Goal: Task Accomplishment & Management: Use online tool/utility

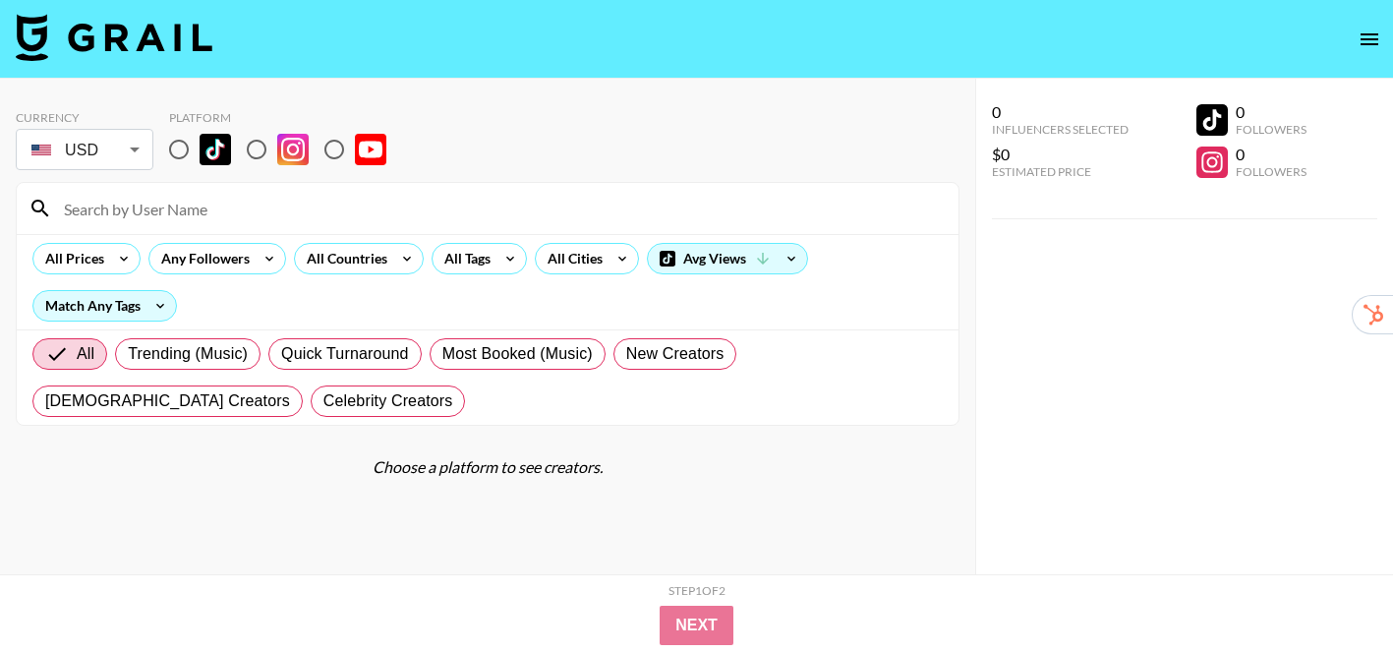
click at [178, 144] on input "radio" at bounding box center [178, 149] width 41 height 41
radio input "true"
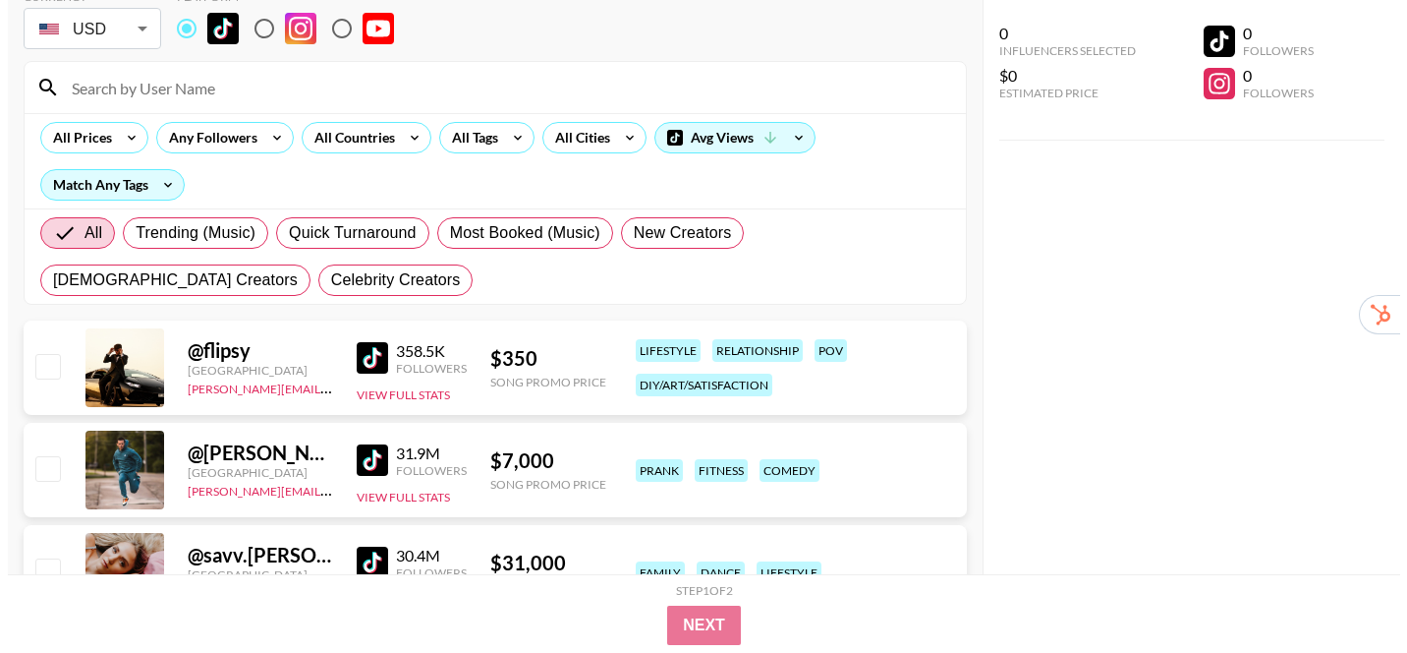
scroll to position [129, 0]
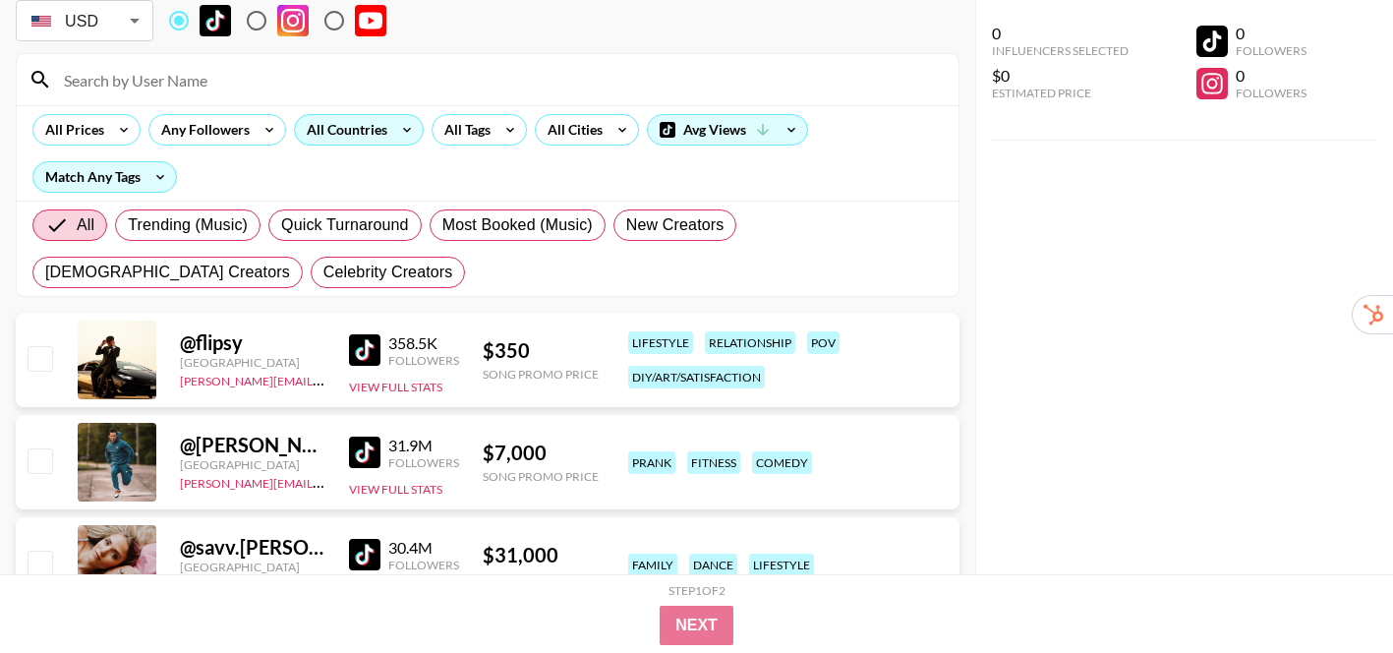
click at [393, 134] on icon at bounding box center [406, 129] width 31 height 29
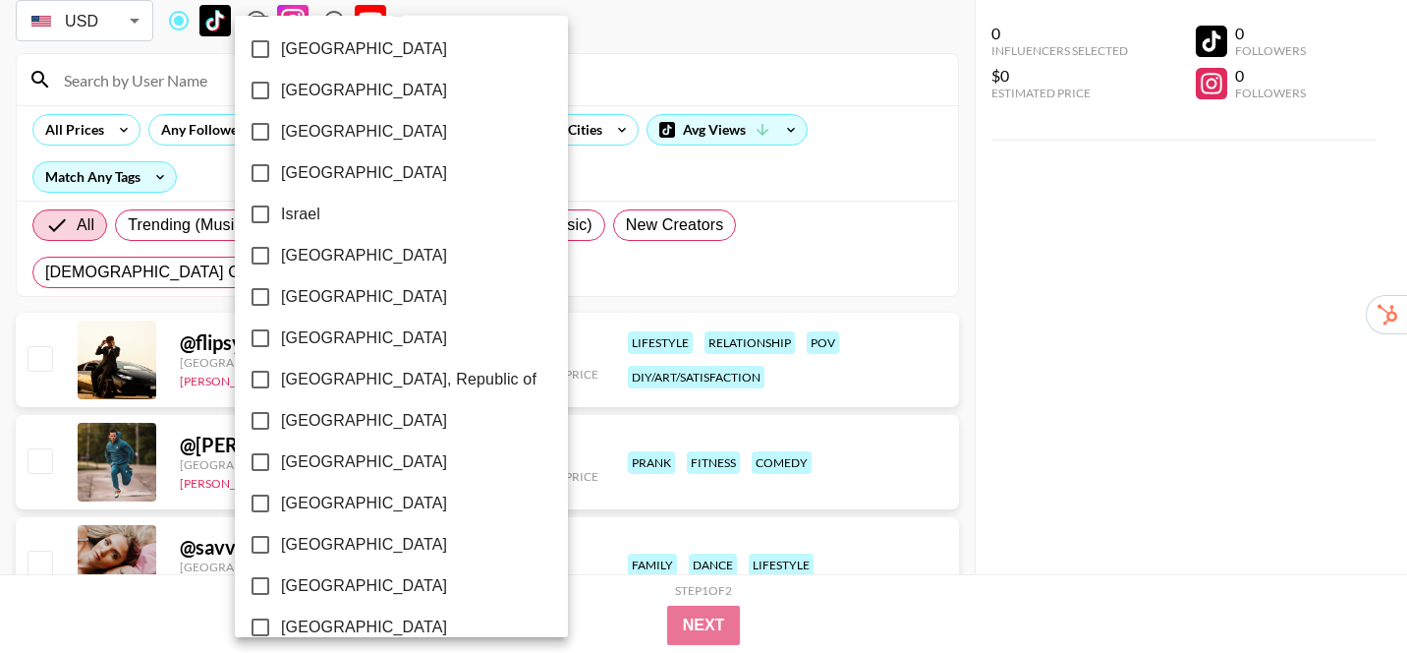
scroll to position [1639, 0]
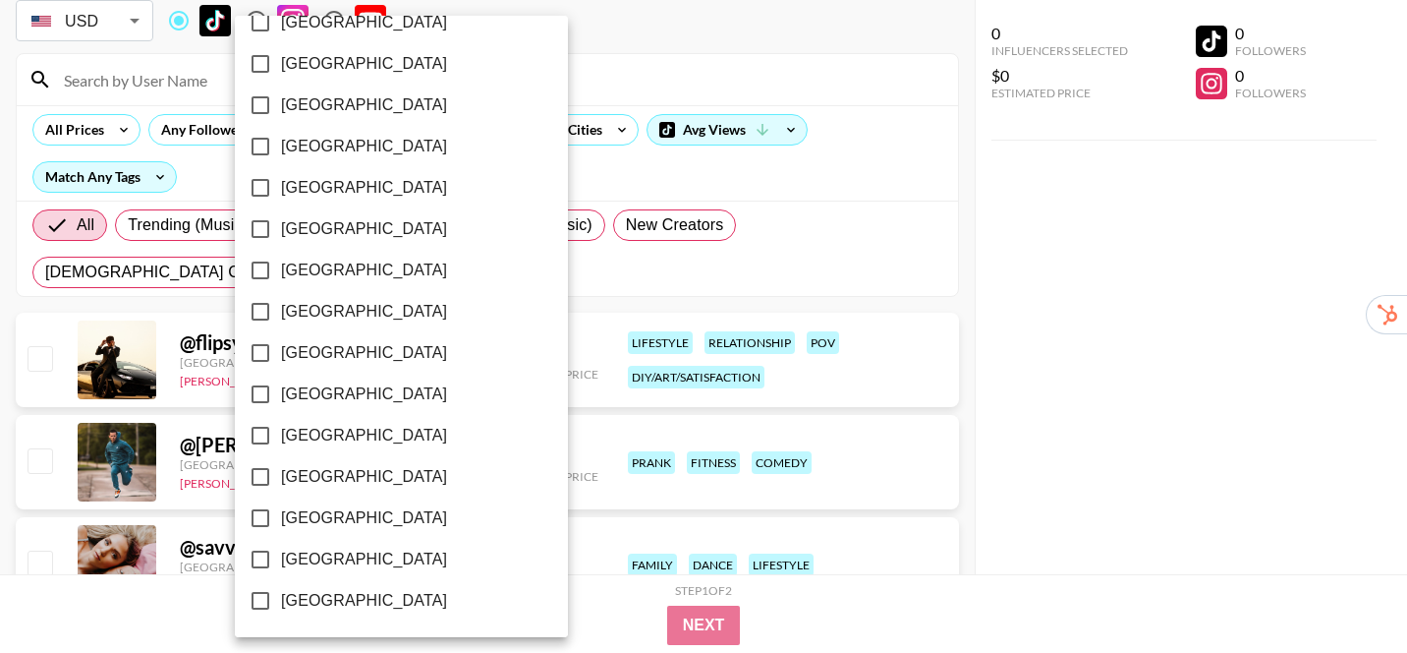
click at [339, 272] on label "[GEOGRAPHIC_DATA]" at bounding box center [388, 270] width 297 height 41
click at [281, 272] on input "[GEOGRAPHIC_DATA]" at bounding box center [260, 270] width 41 height 41
checkbox input "true"
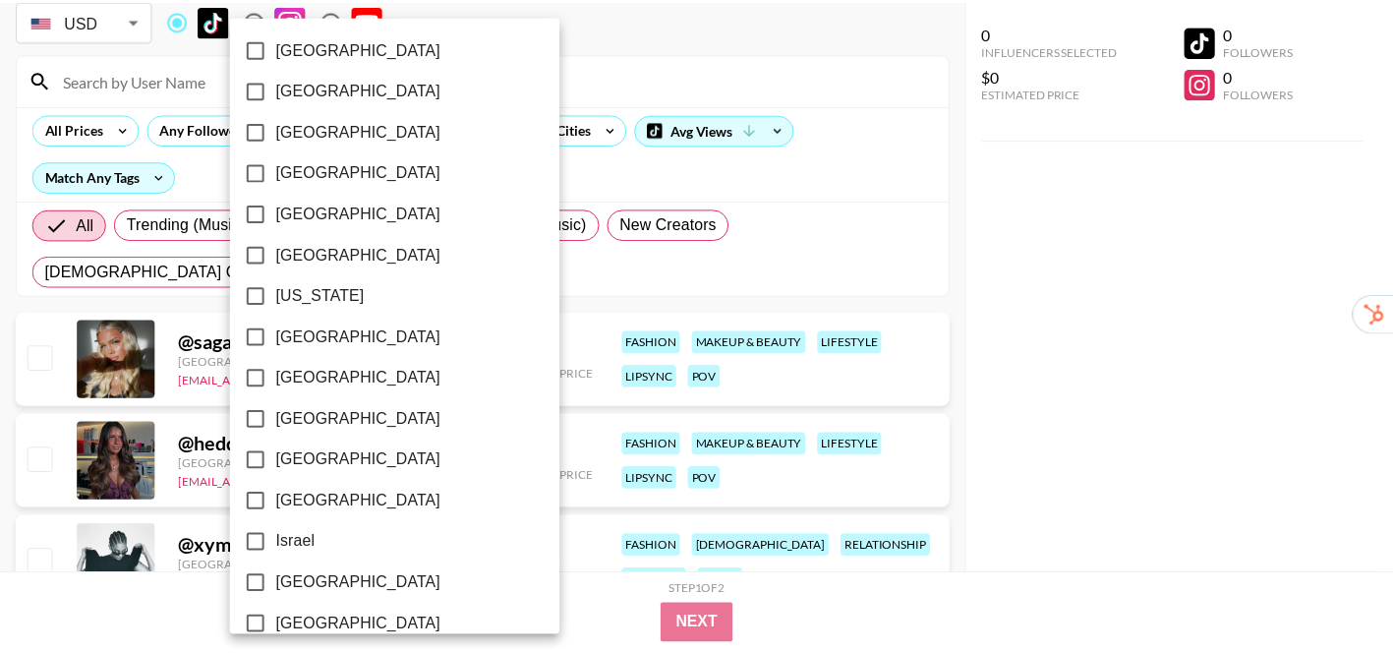
scroll to position [457, 0]
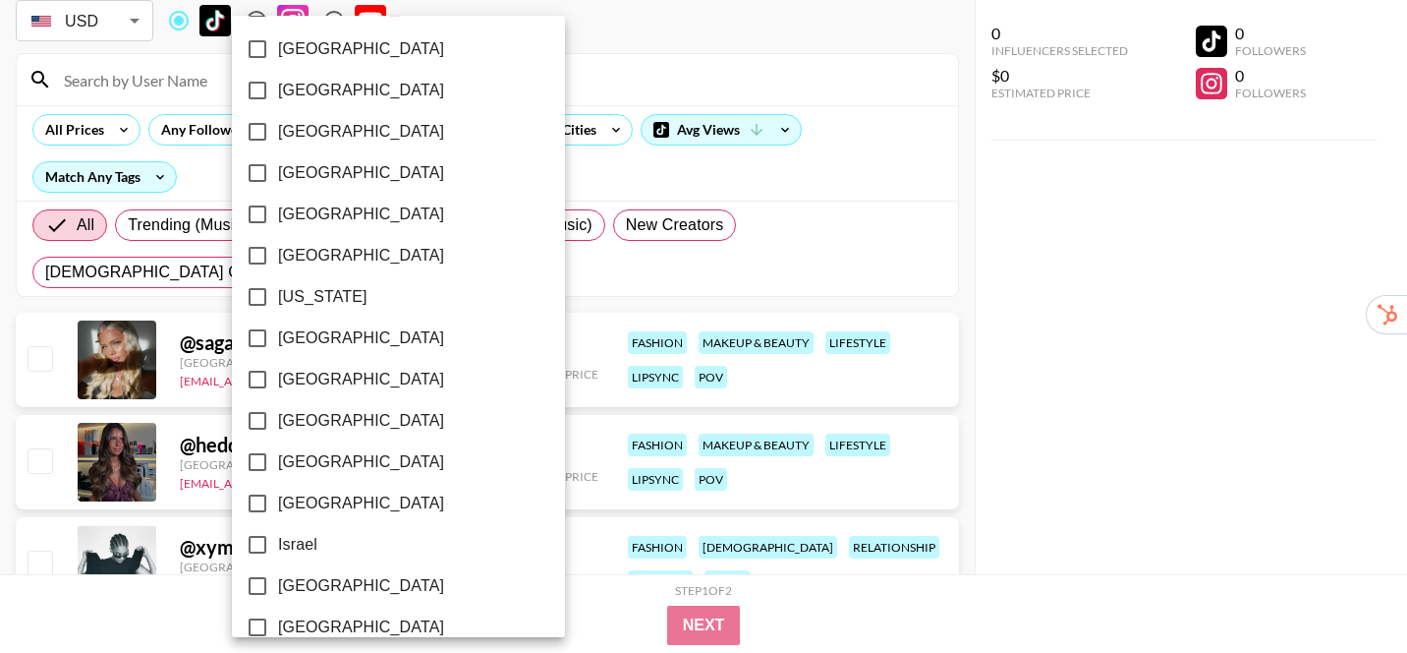
click at [306, 127] on span "[GEOGRAPHIC_DATA]" at bounding box center [361, 132] width 166 height 24
click at [278, 127] on input "[GEOGRAPHIC_DATA]" at bounding box center [257, 131] width 41 height 41
checkbox input "true"
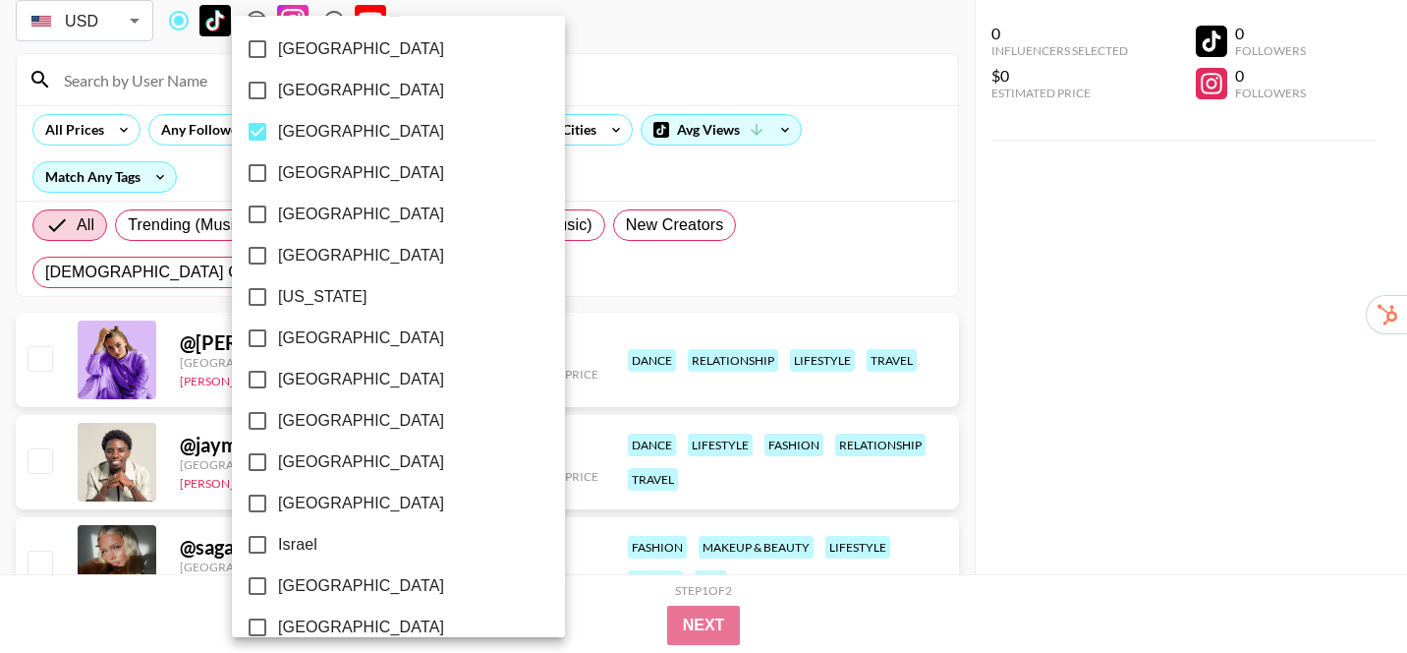
click at [972, 272] on div at bounding box center [703, 326] width 1407 height 653
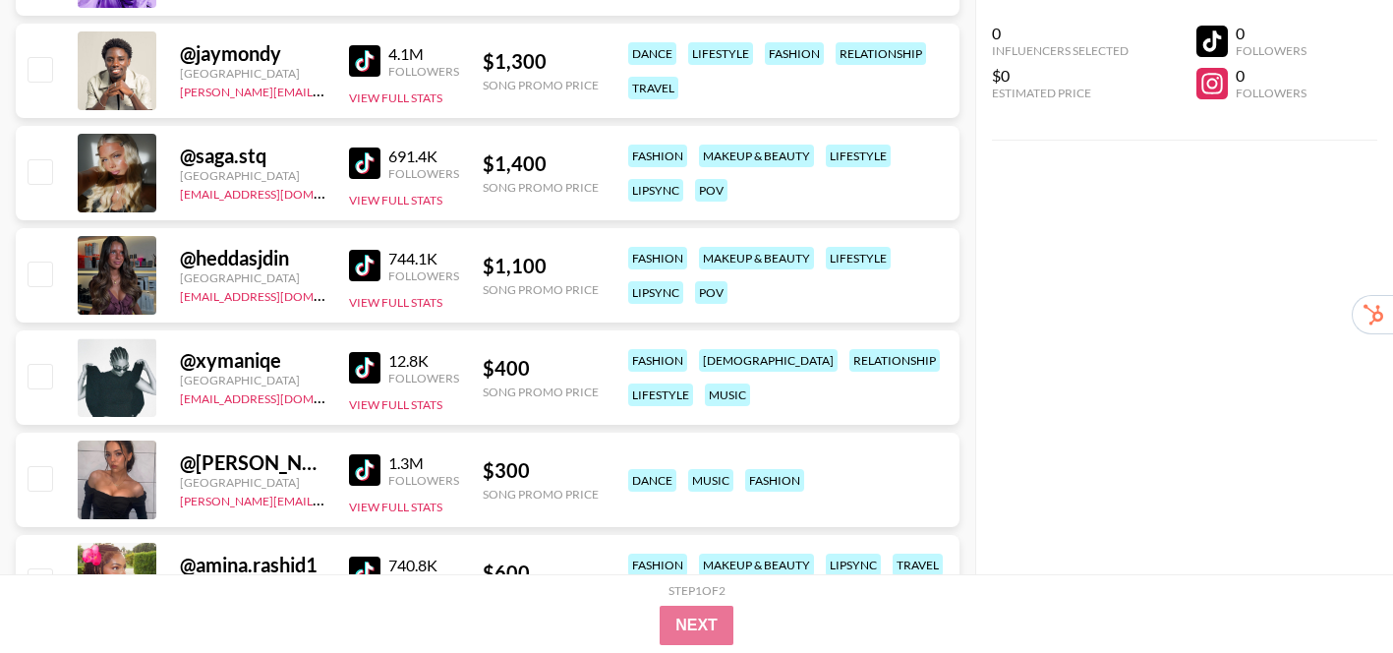
scroll to position [507, 0]
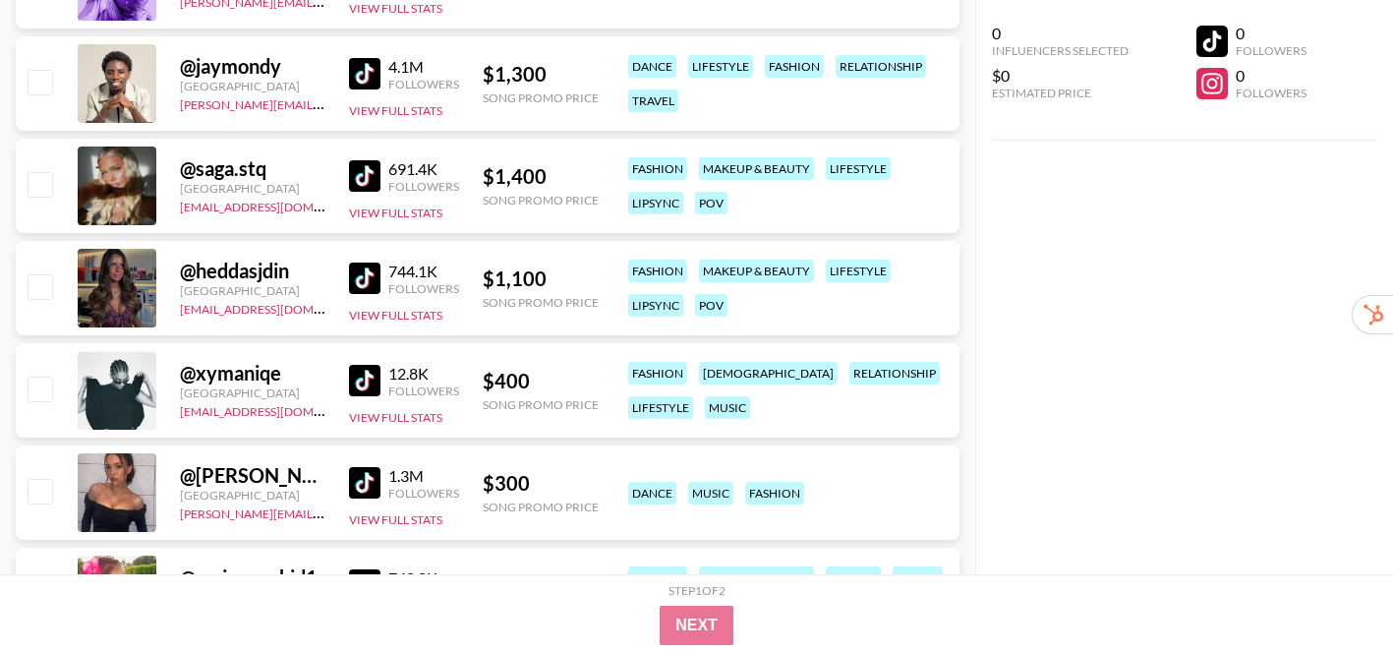
click at [360, 179] on img at bounding box center [364, 175] width 31 height 31
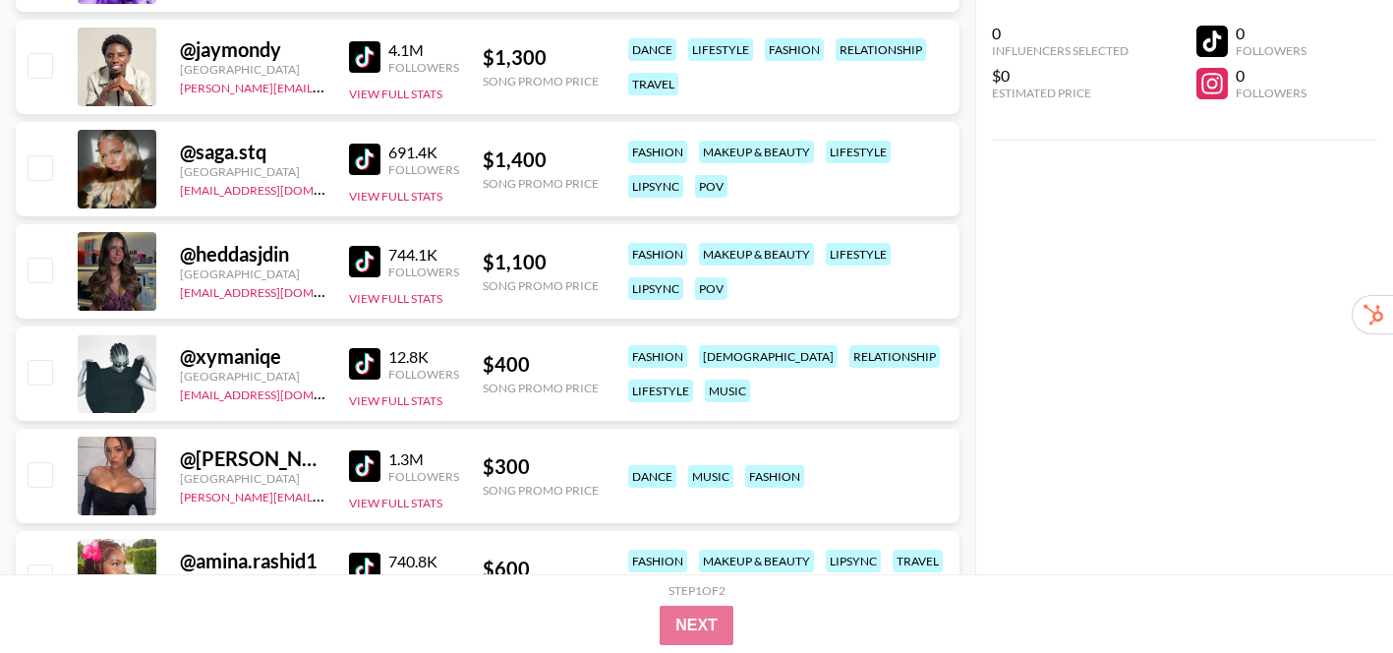
scroll to position [527, 0]
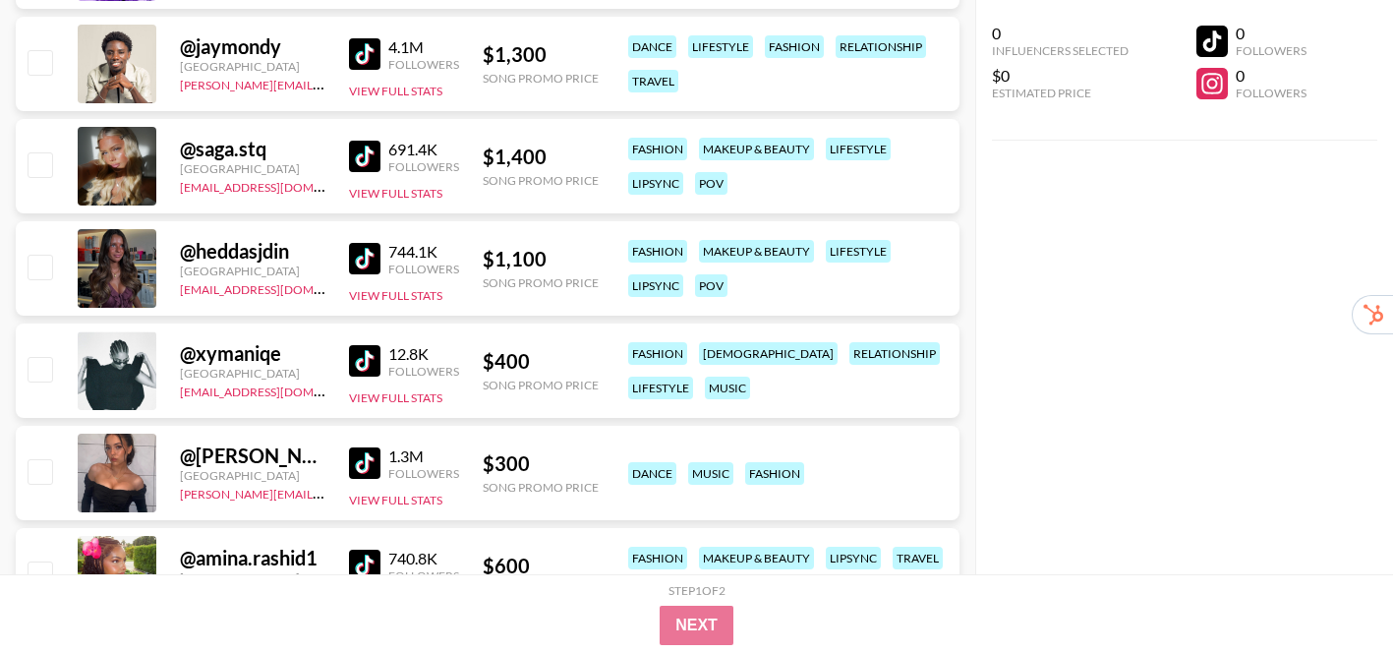
click at [366, 251] on img at bounding box center [364, 258] width 31 height 31
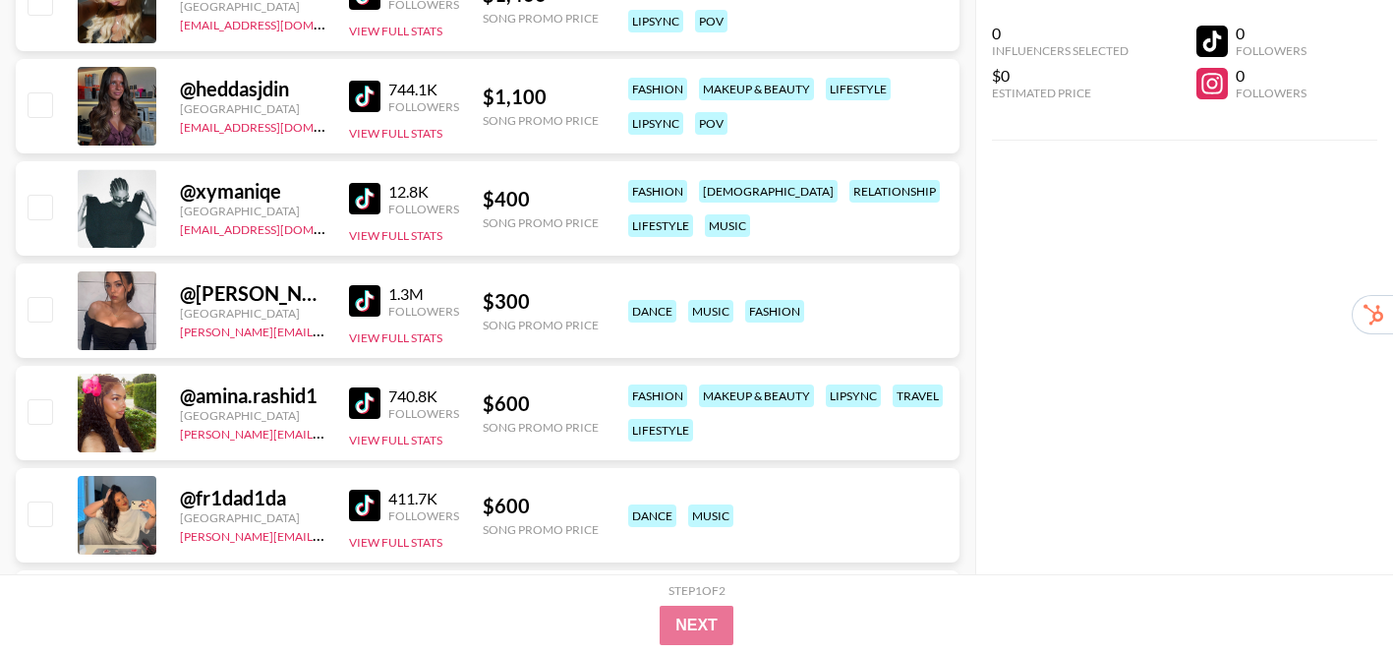
scroll to position [691, 0]
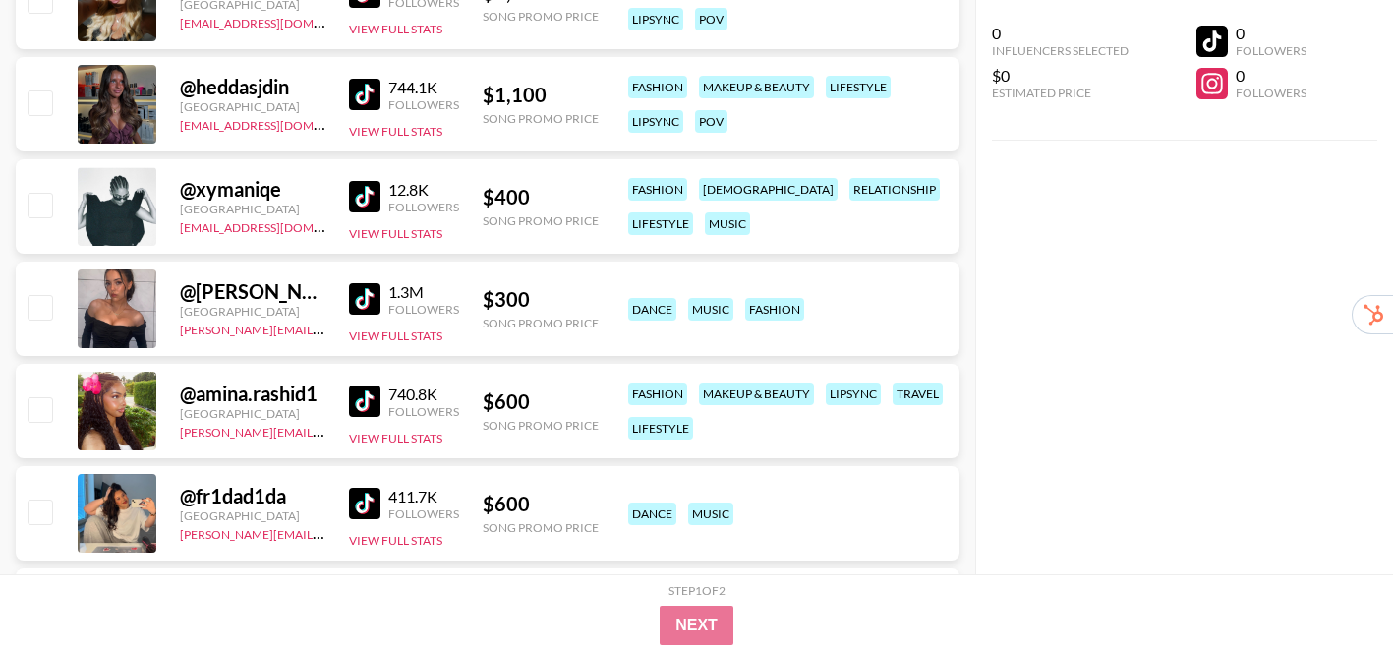
click at [365, 186] on img at bounding box center [364, 196] width 31 height 31
click at [353, 407] on img at bounding box center [364, 400] width 31 height 31
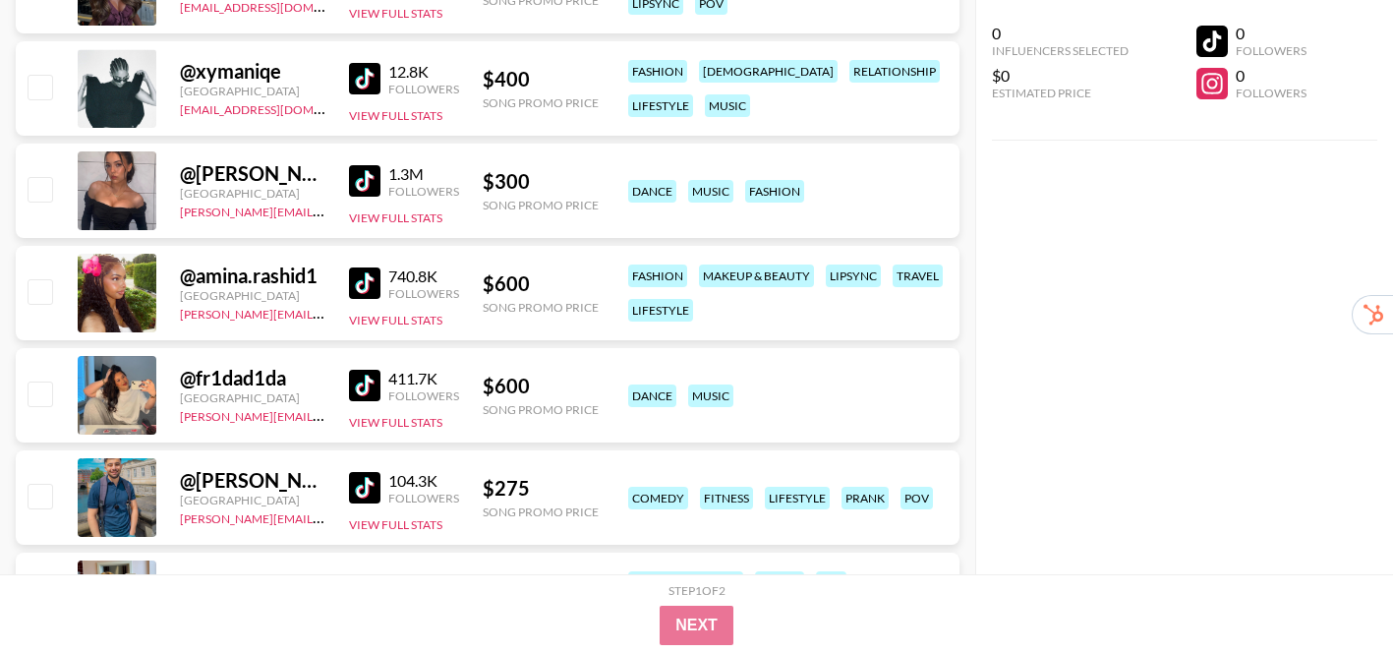
scroll to position [810, 0]
click at [361, 383] on img at bounding box center [364, 384] width 31 height 31
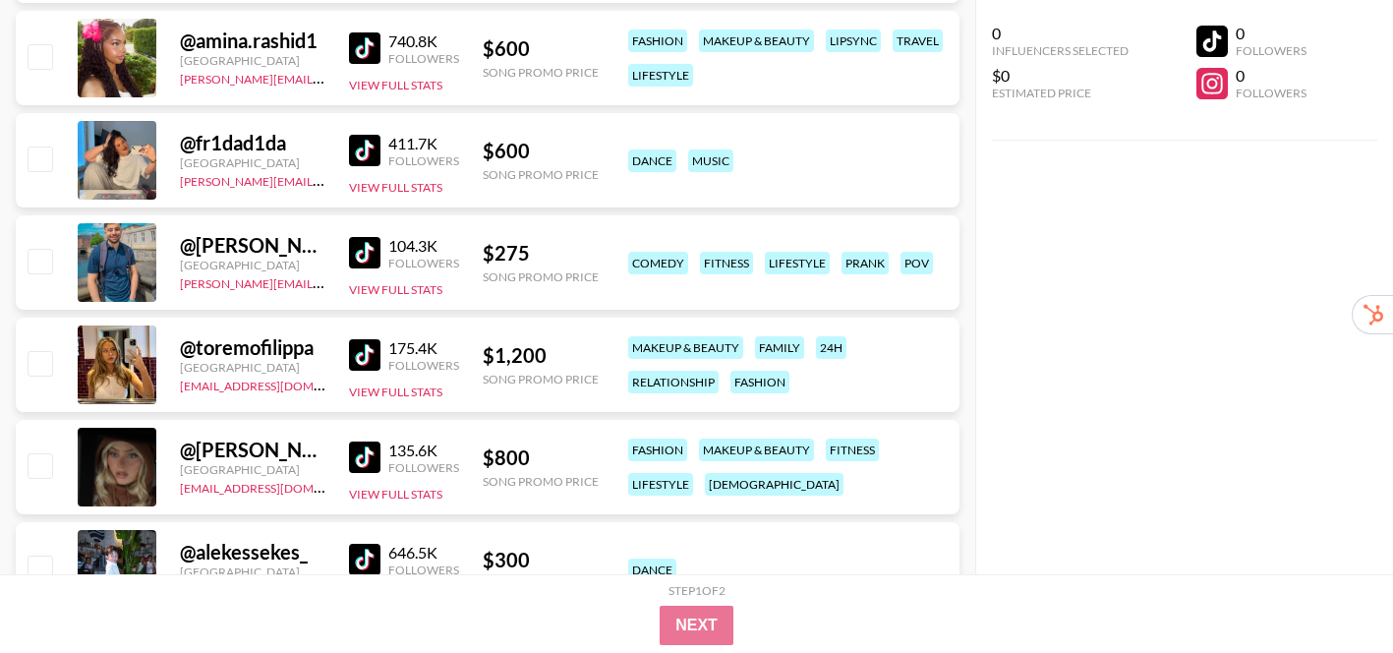
scroll to position [1046, 0]
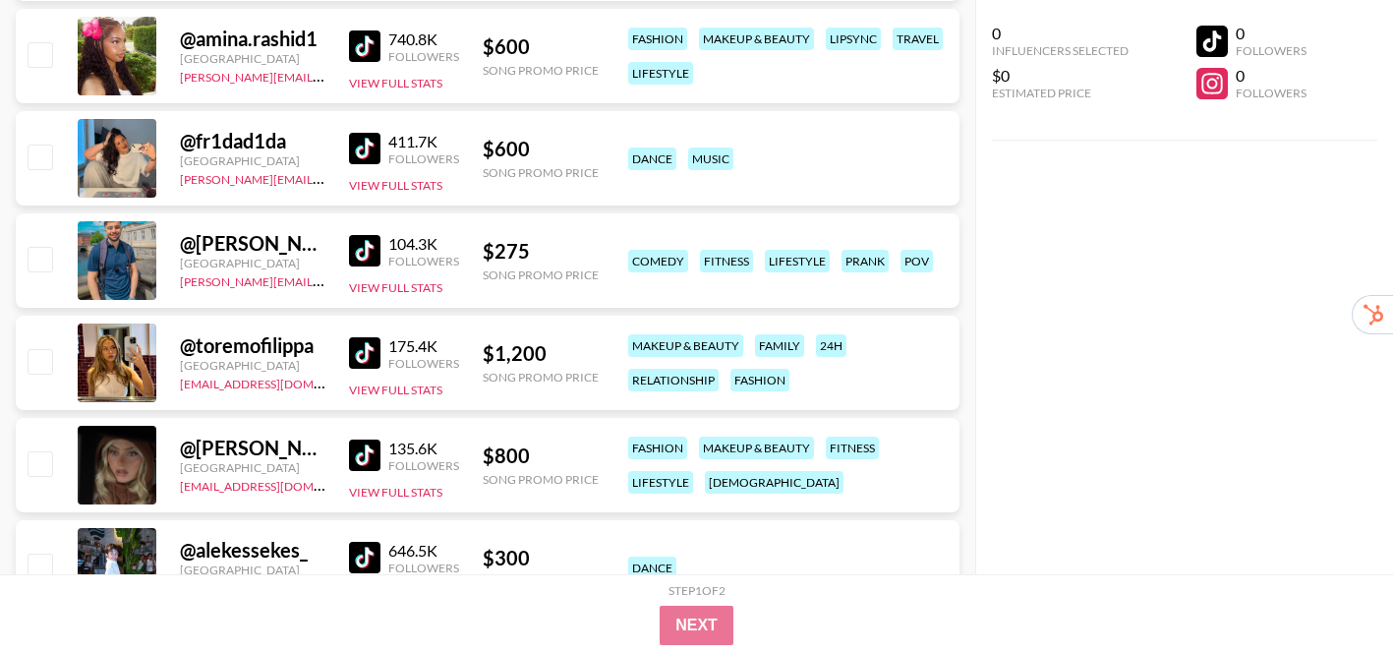
click at [360, 355] on img at bounding box center [364, 352] width 31 height 31
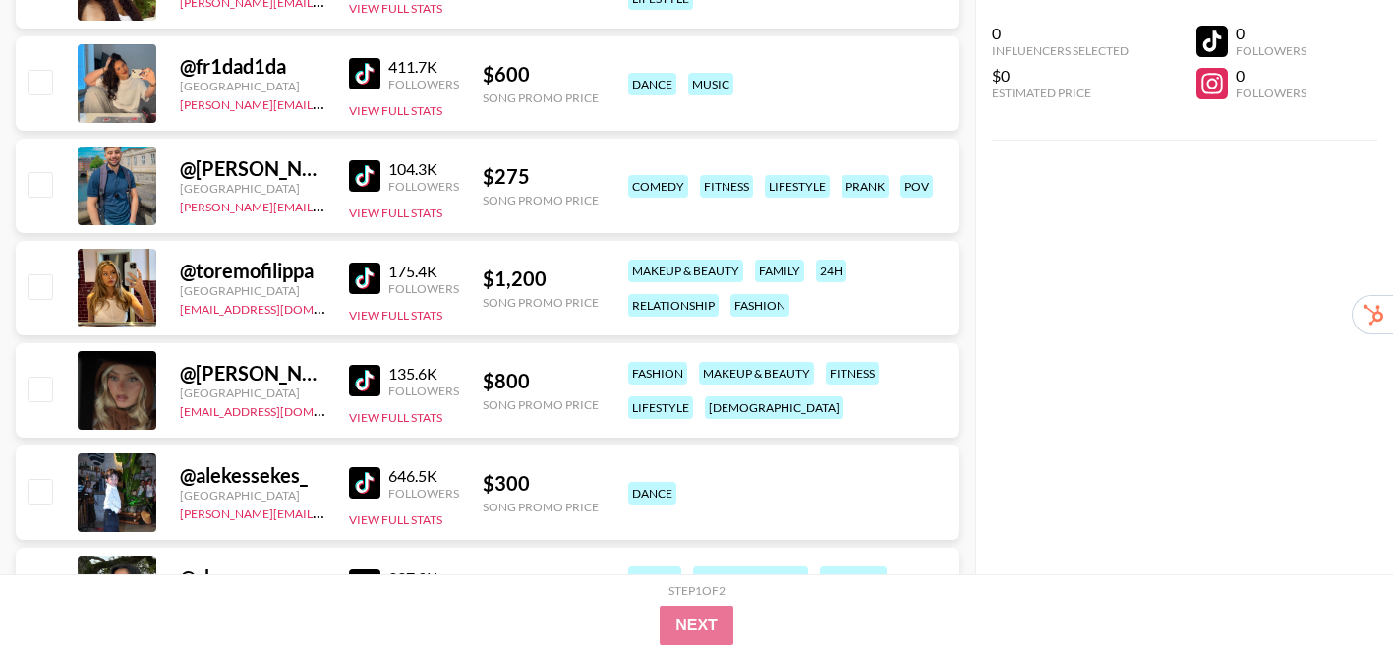
scroll to position [1121, 0]
click at [363, 372] on img at bounding box center [364, 379] width 31 height 31
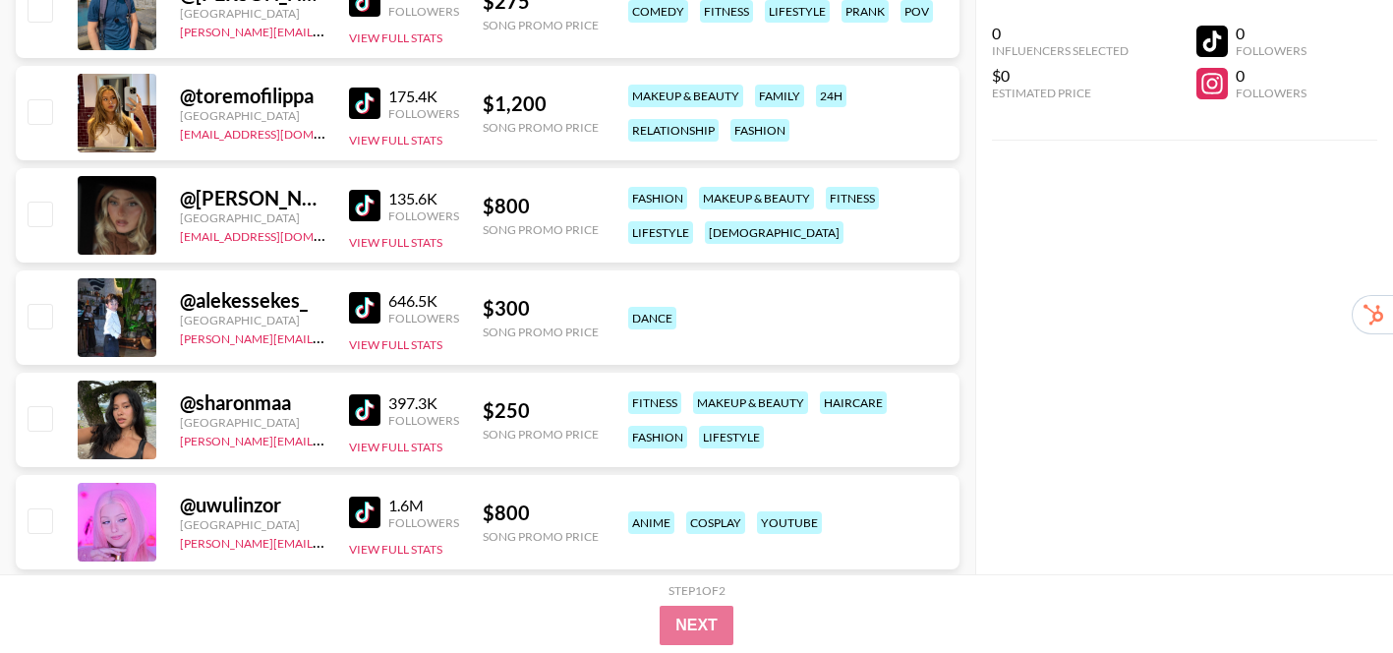
scroll to position [1308, 0]
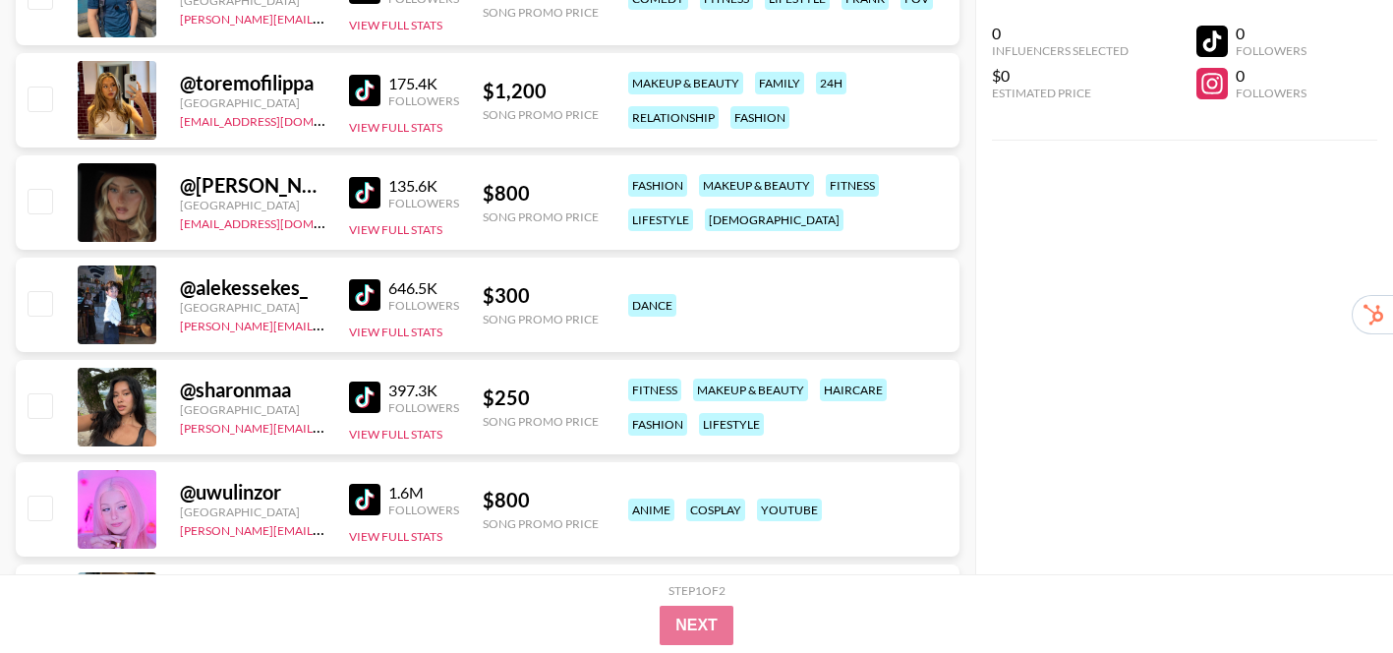
click at [362, 400] on img at bounding box center [364, 396] width 31 height 31
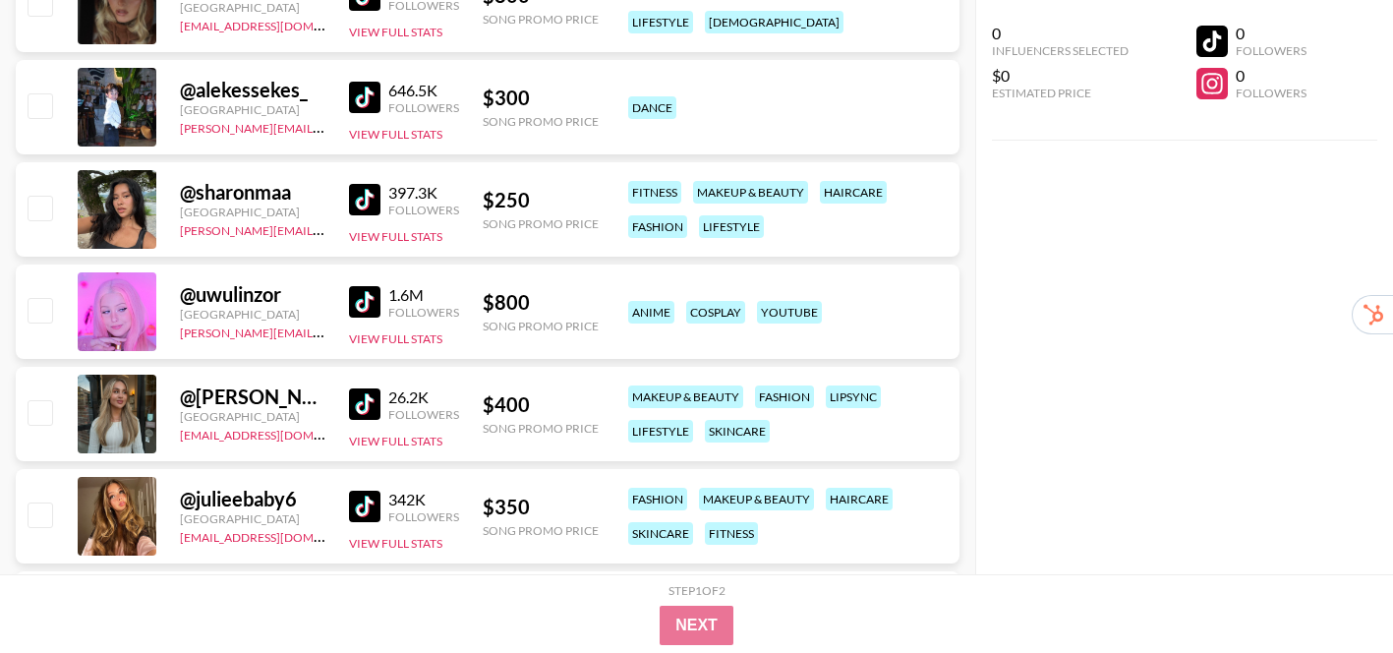
scroll to position [1522, 0]
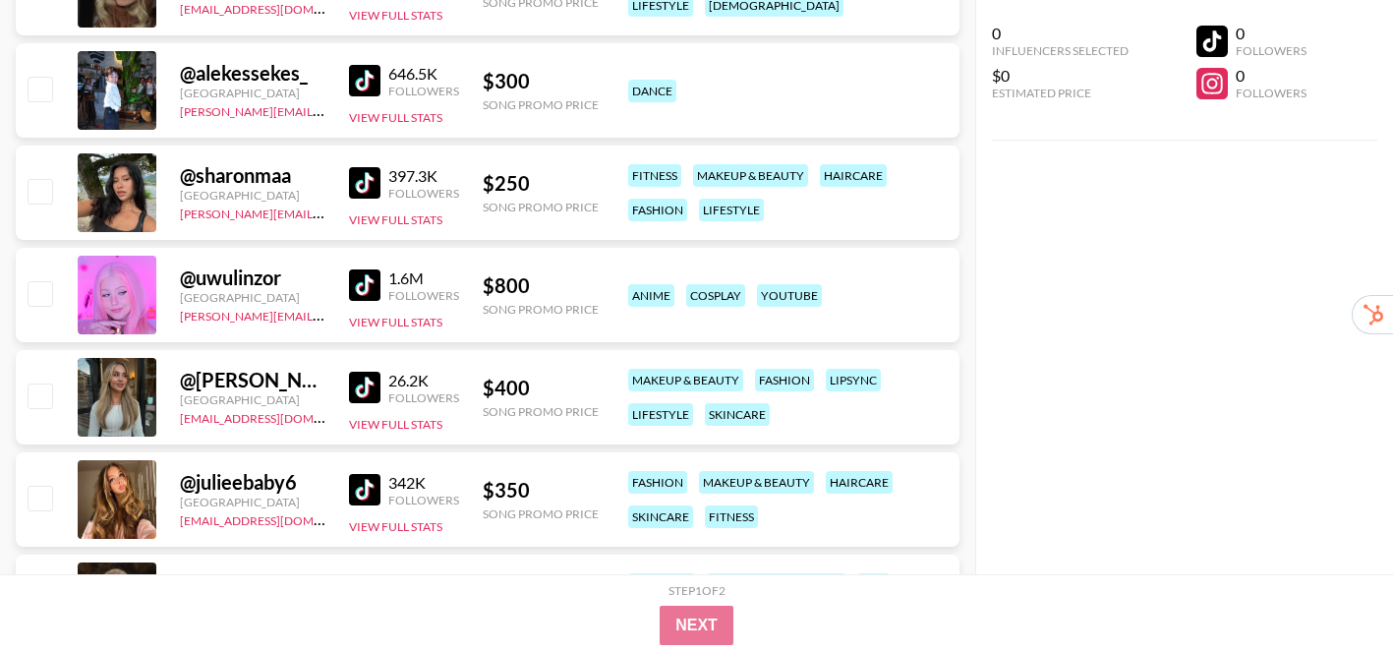
click at [353, 288] on img at bounding box center [364, 284] width 31 height 31
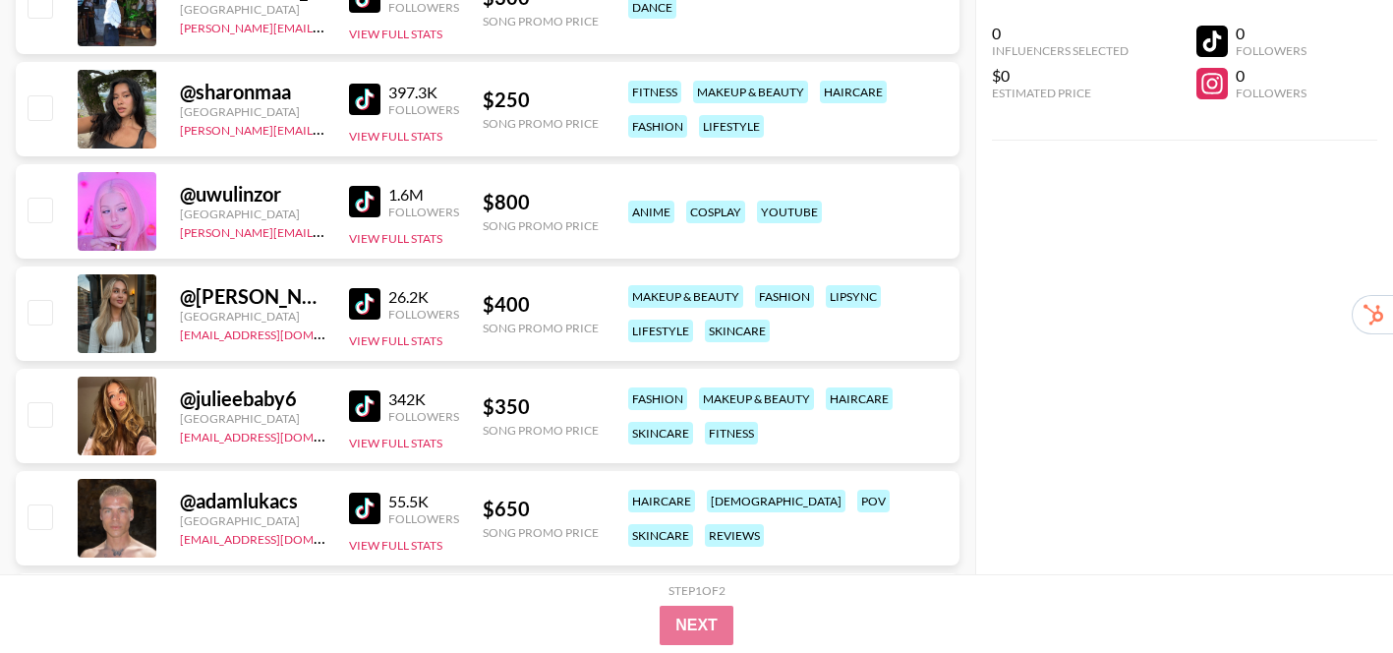
scroll to position [1666, 0]
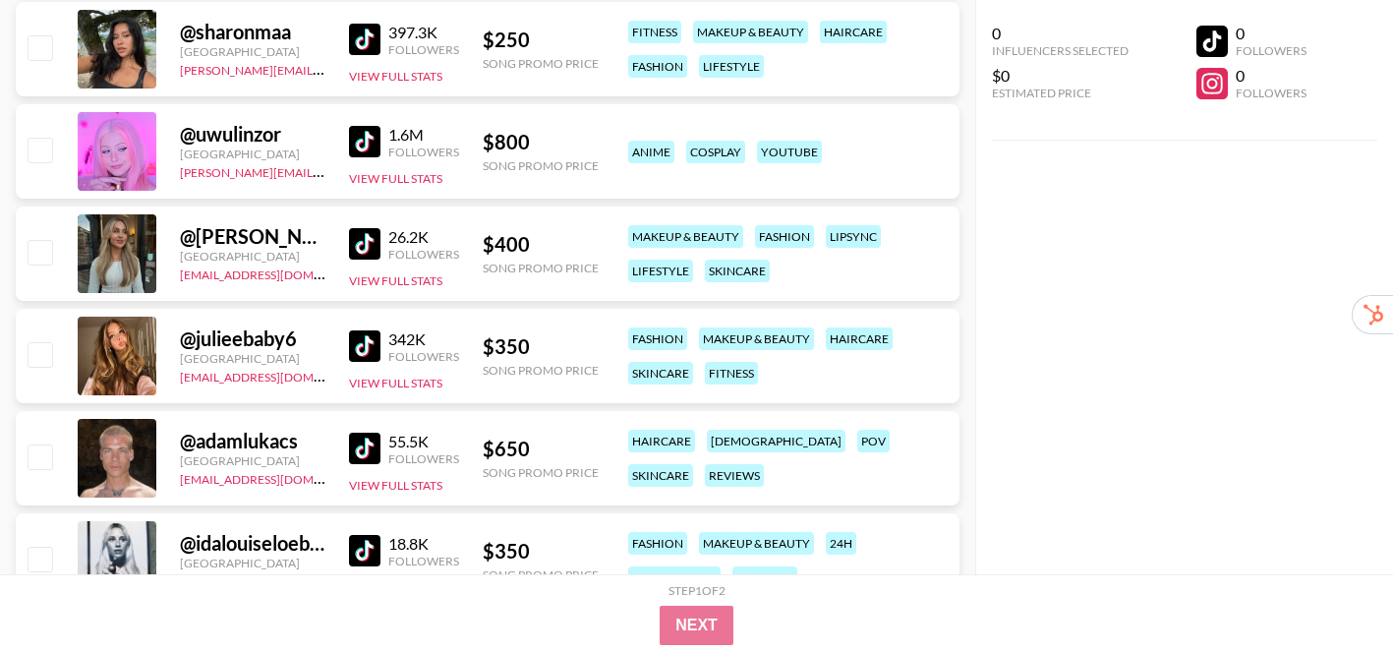
click at [368, 349] on img at bounding box center [364, 345] width 31 height 31
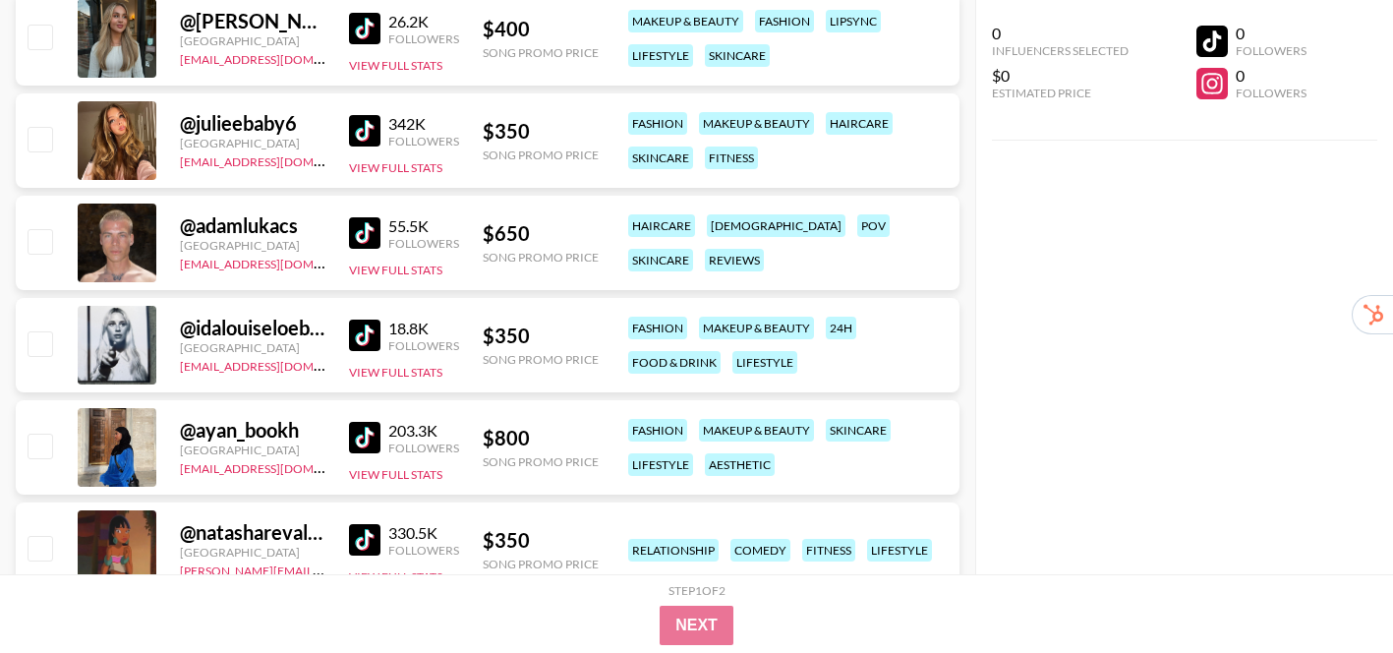
scroll to position [1883, 0]
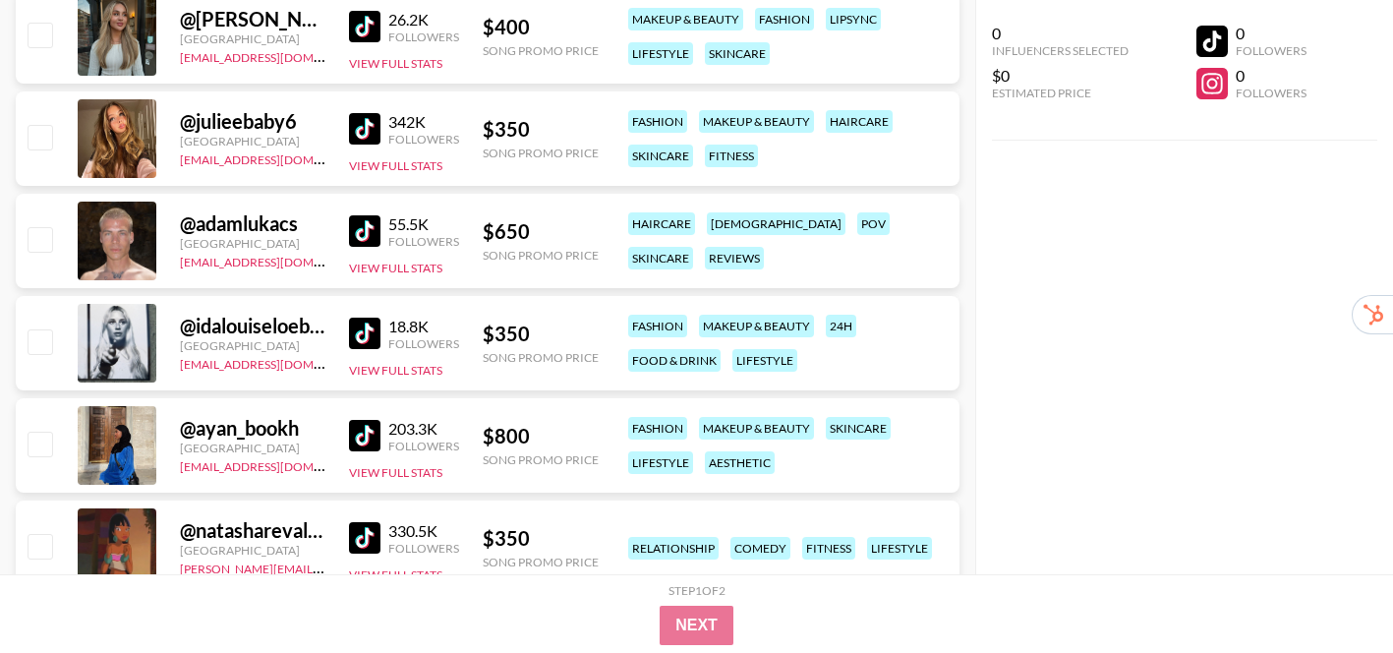
click at [359, 233] on img at bounding box center [364, 230] width 31 height 31
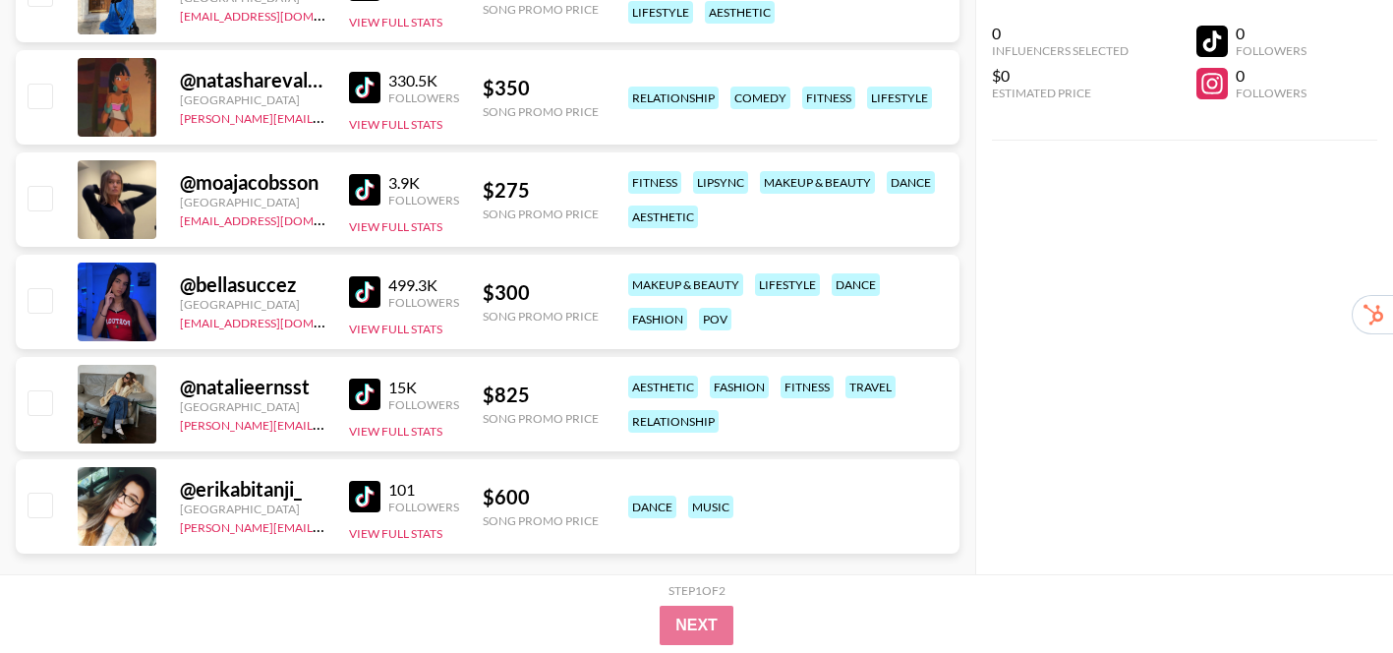
scroll to position [2334, 0]
click at [357, 296] on img at bounding box center [364, 290] width 31 height 31
click at [362, 189] on img at bounding box center [364, 188] width 31 height 31
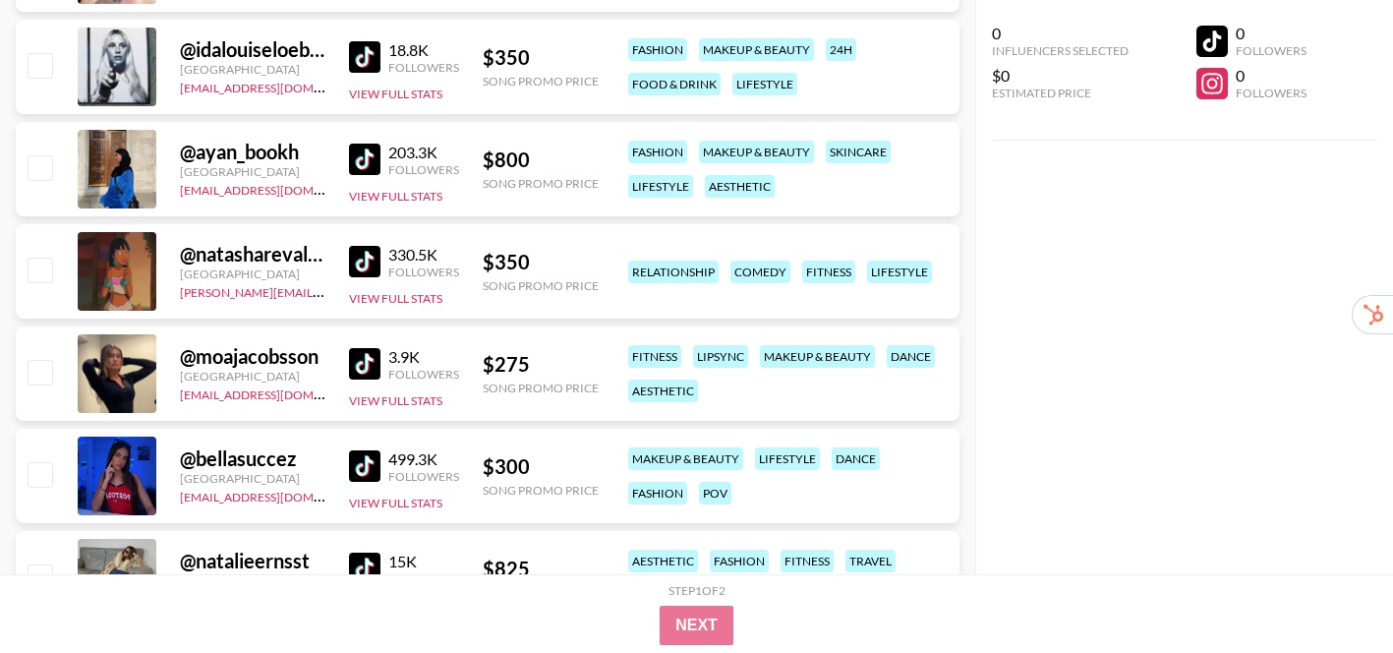
scroll to position [2135, 0]
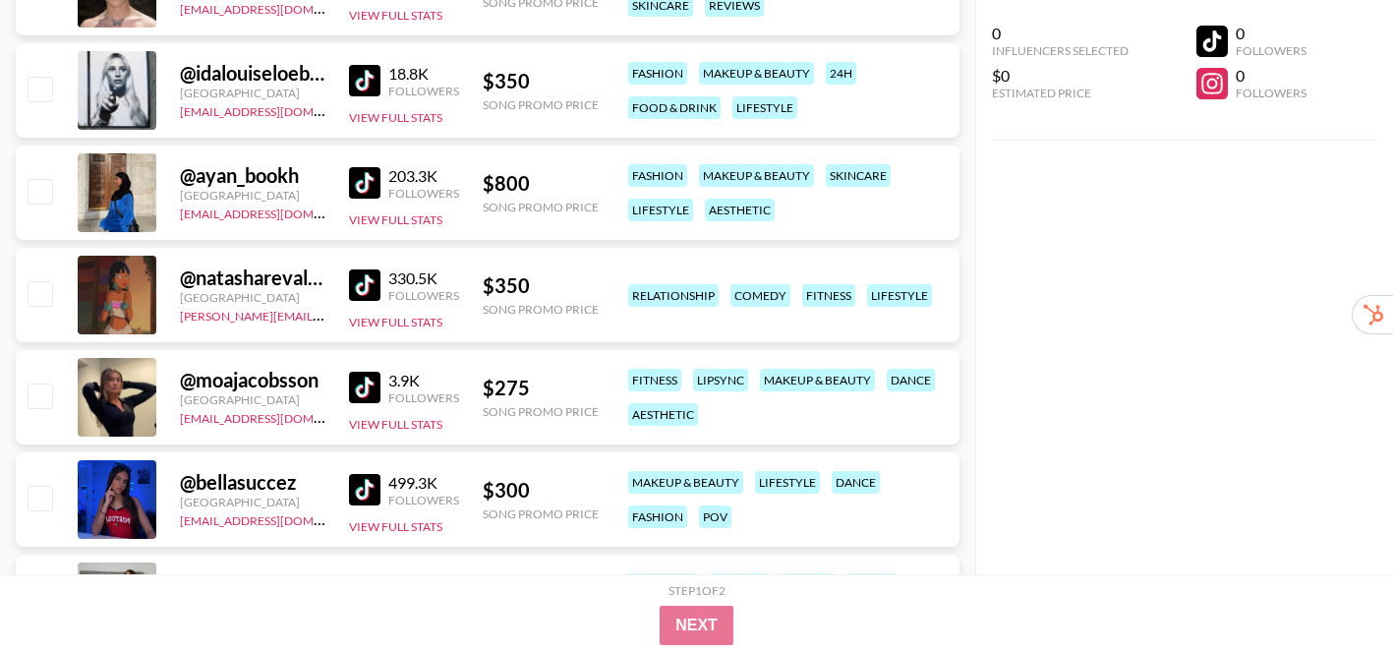
click at [374, 280] on img at bounding box center [364, 284] width 31 height 31
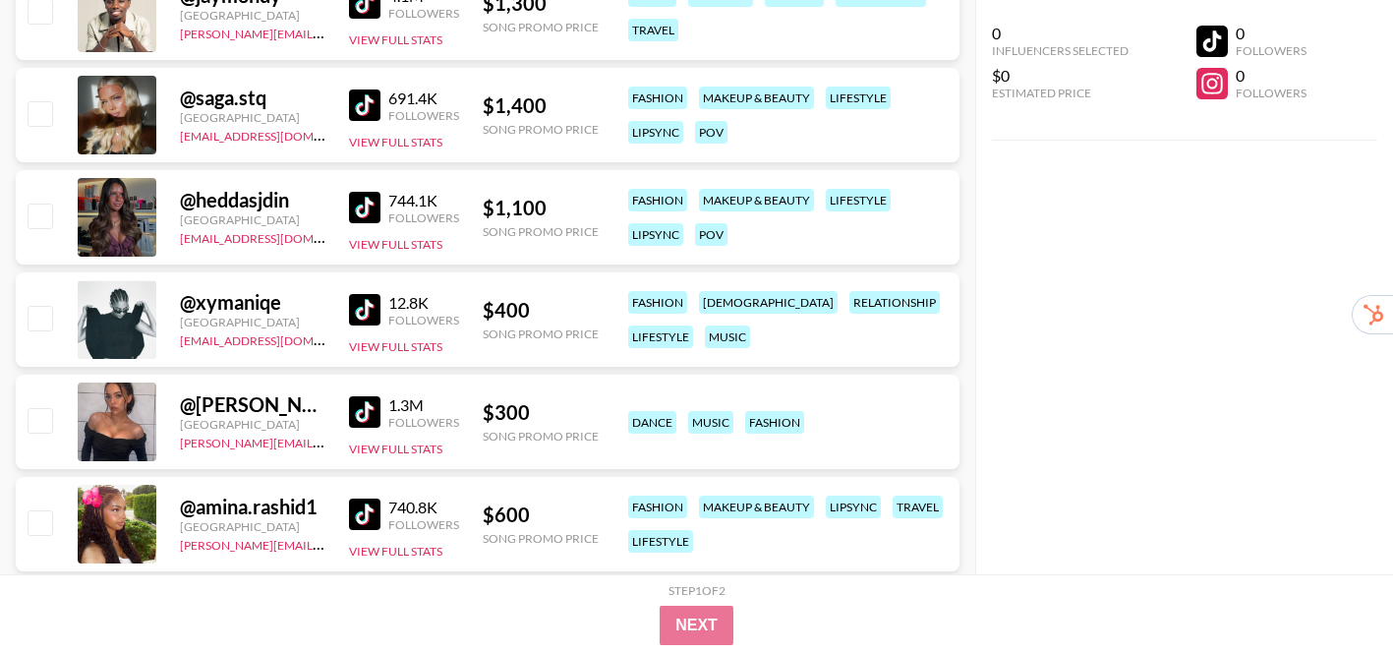
scroll to position [795, 0]
